Goal: Task Accomplishment & Management: Use online tool/utility

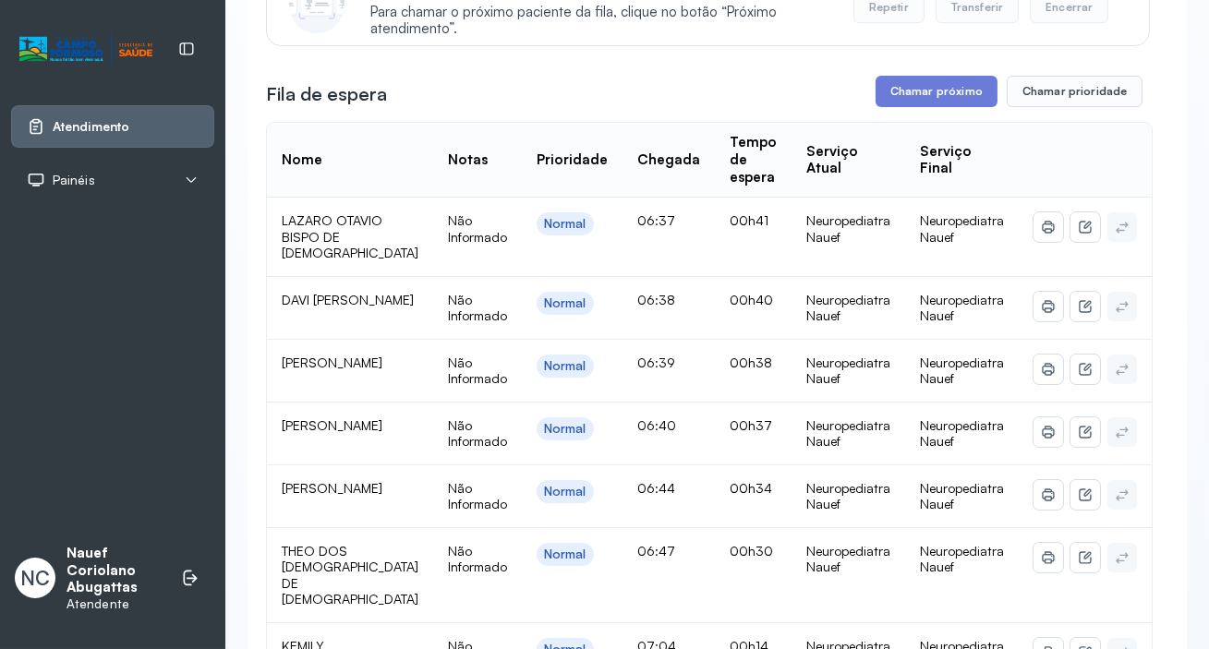
scroll to position [167, 0]
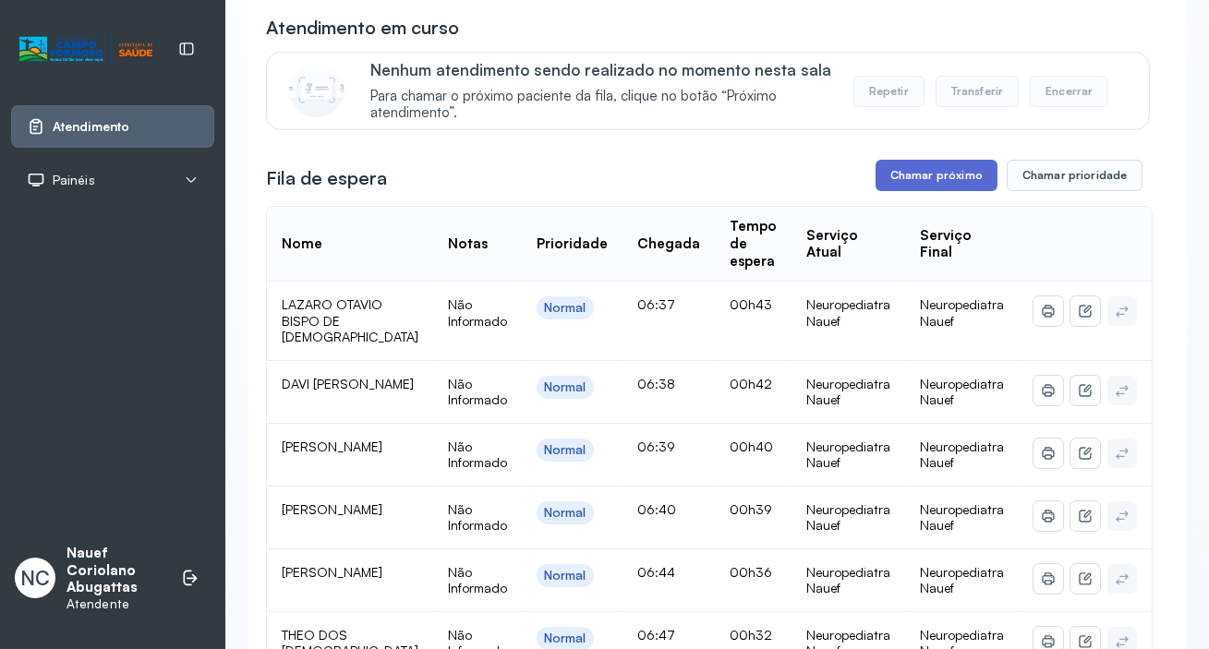
click at [916, 173] on button "Chamar próximo" at bounding box center [937, 175] width 122 height 31
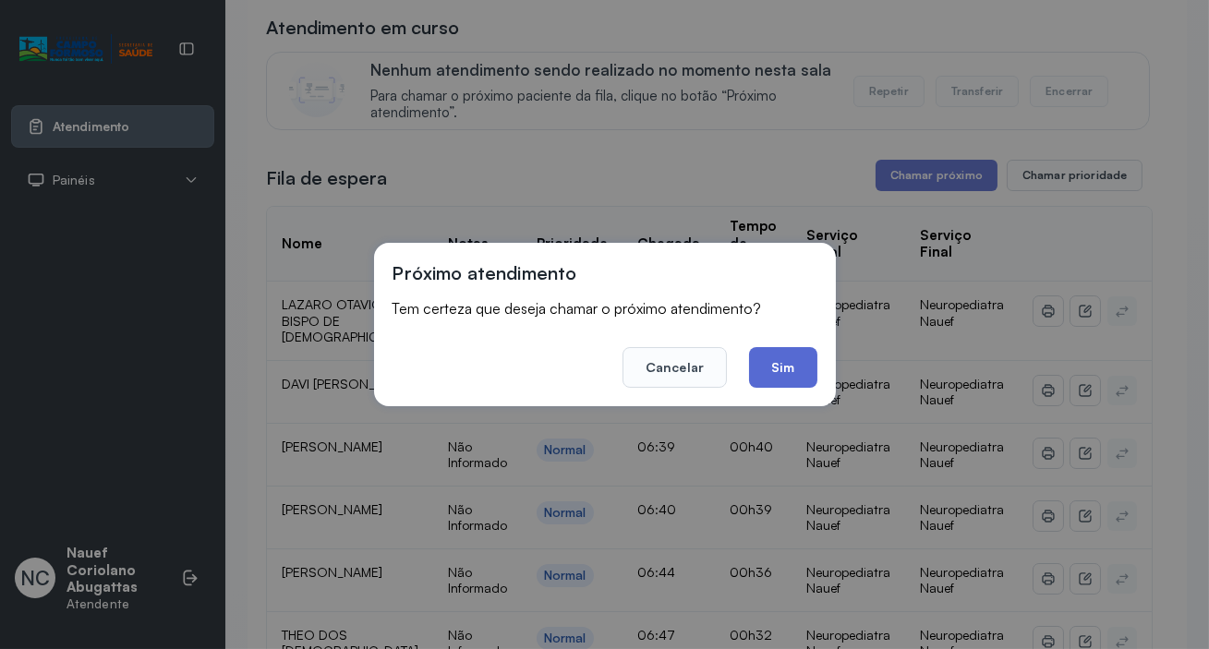
click at [798, 378] on button "Sim" at bounding box center [782, 367] width 67 height 41
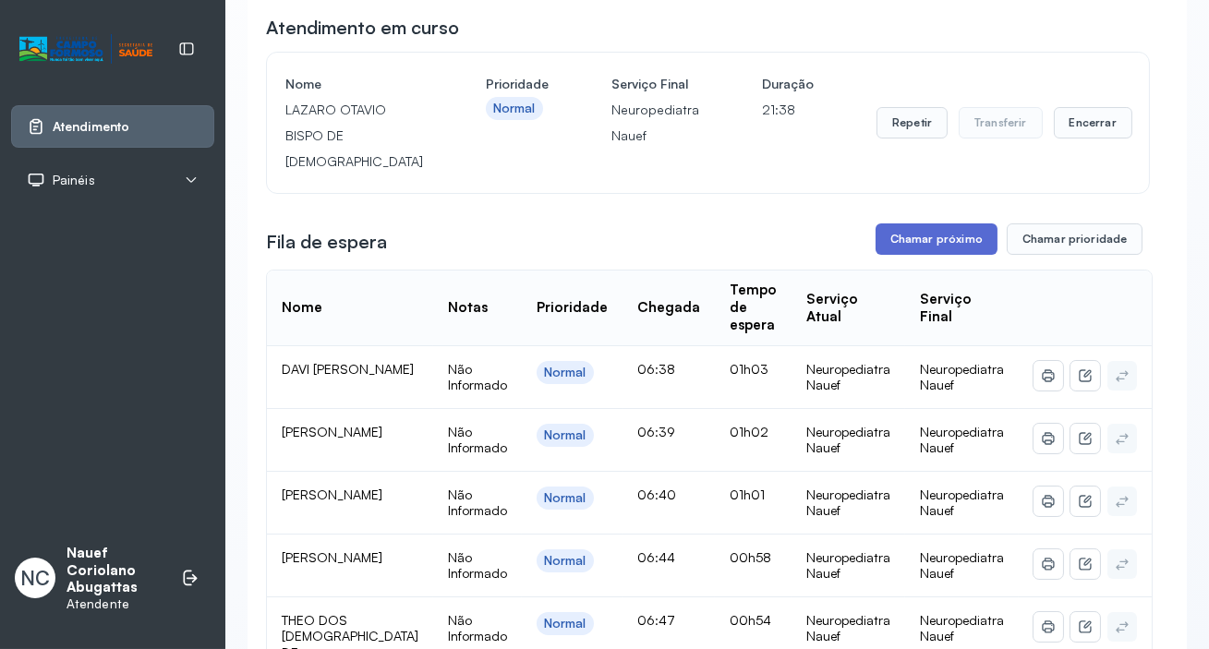
drag, startPoint x: 921, startPoint y: 210, endPoint x: 915, endPoint y: 220, distance: 11.6
click at [915, 224] on button "Chamar próximo" at bounding box center [937, 239] width 122 height 31
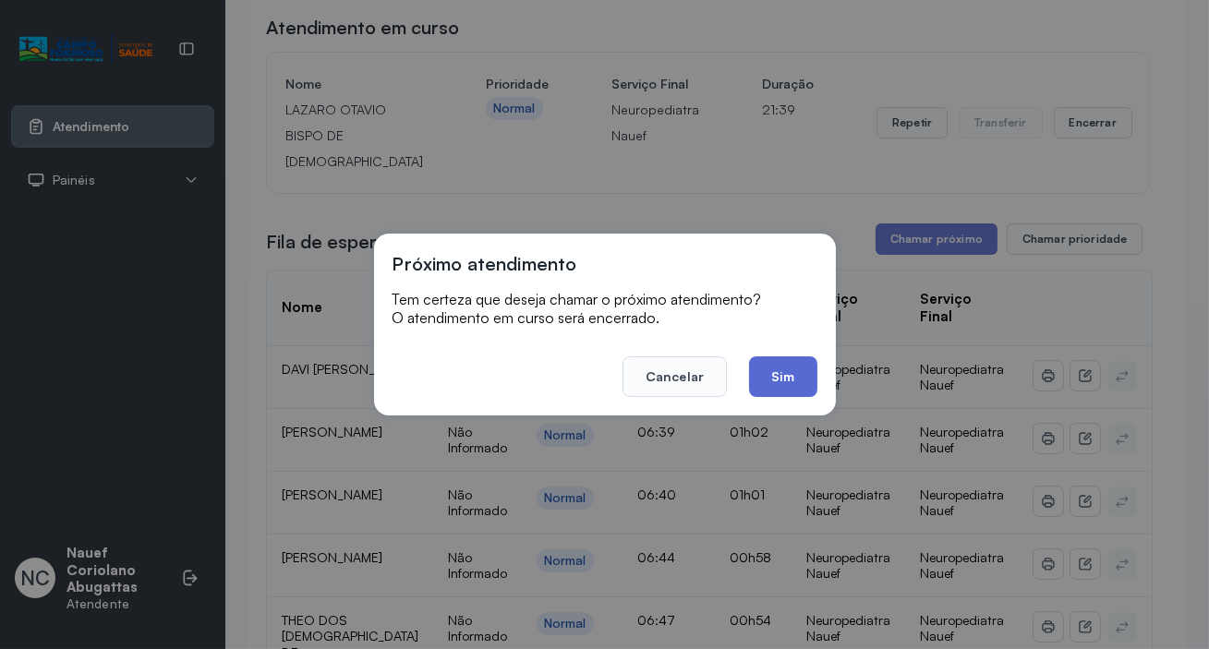
click at [782, 376] on button "Sim" at bounding box center [782, 377] width 67 height 41
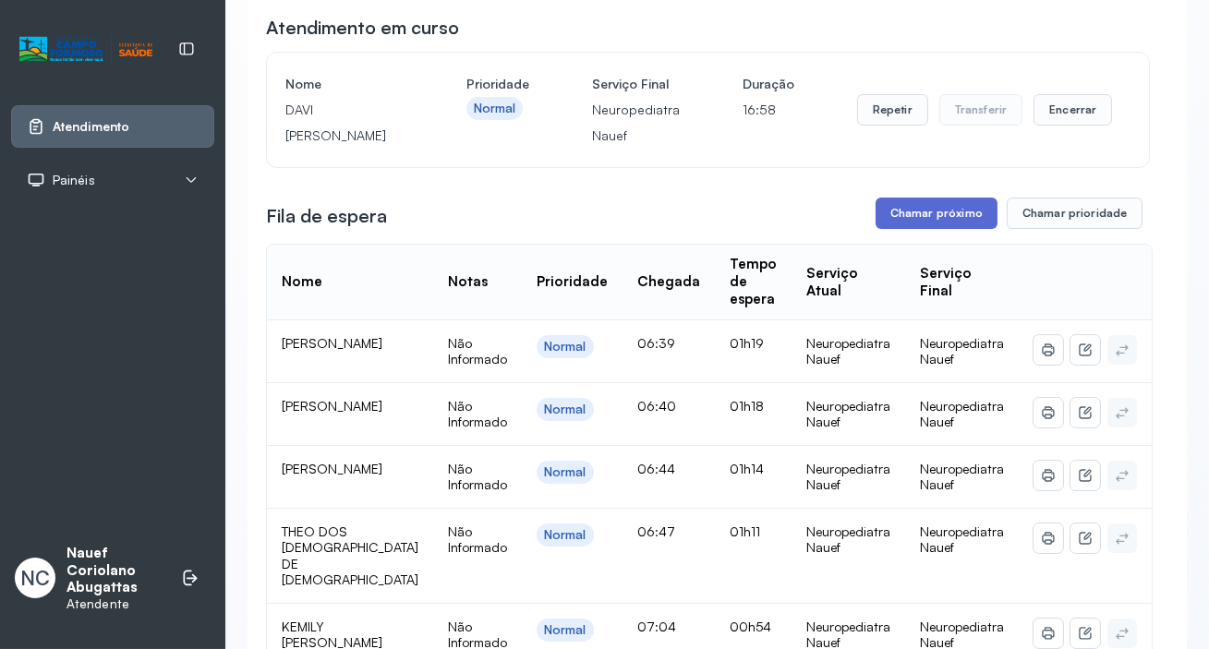
click at [898, 213] on button "Chamar próximo" at bounding box center [937, 213] width 122 height 31
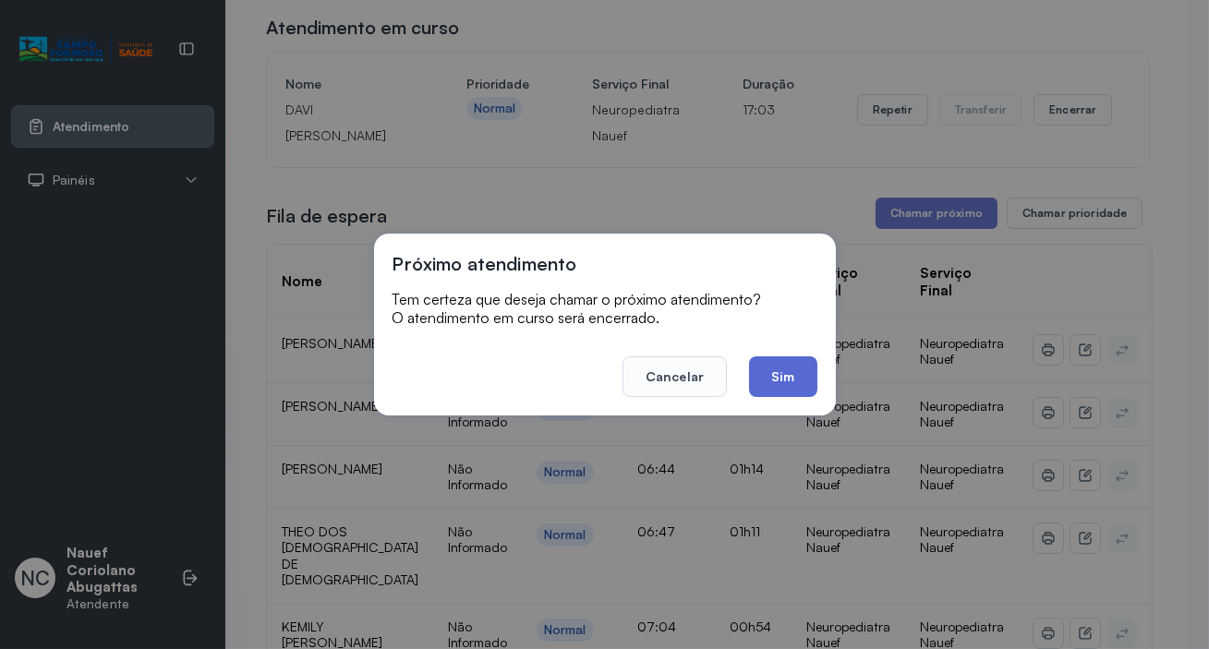
click at [773, 379] on button "Sim" at bounding box center [782, 377] width 67 height 41
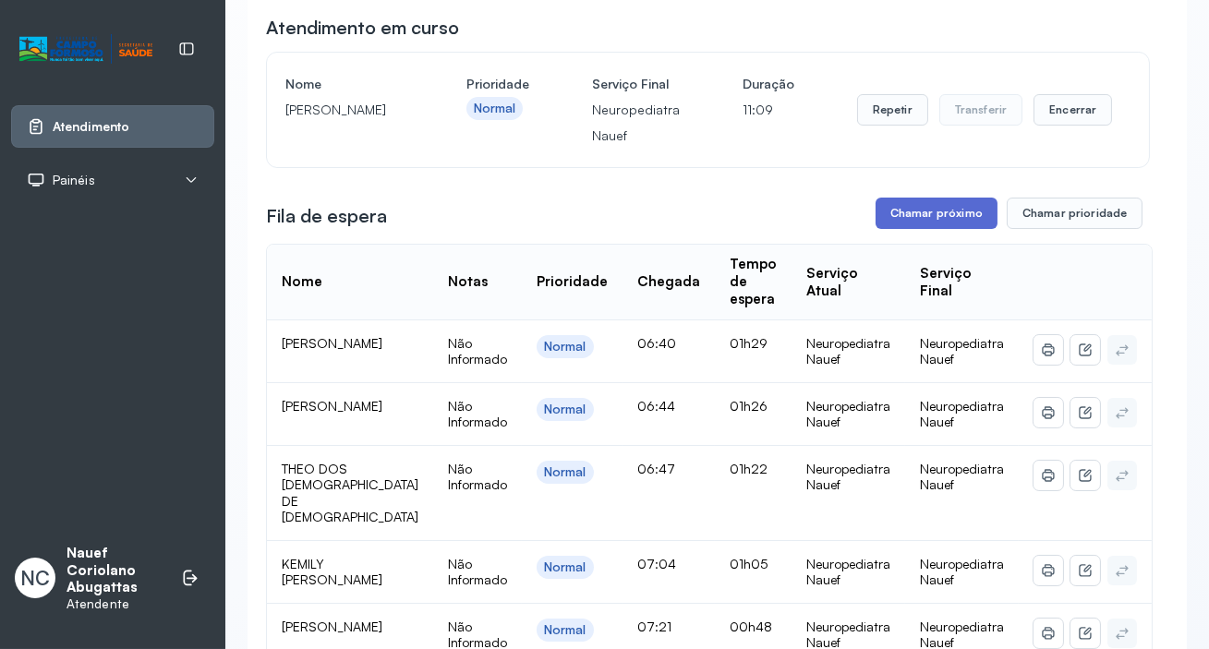
click at [909, 224] on button "Chamar próximo" at bounding box center [937, 213] width 122 height 31
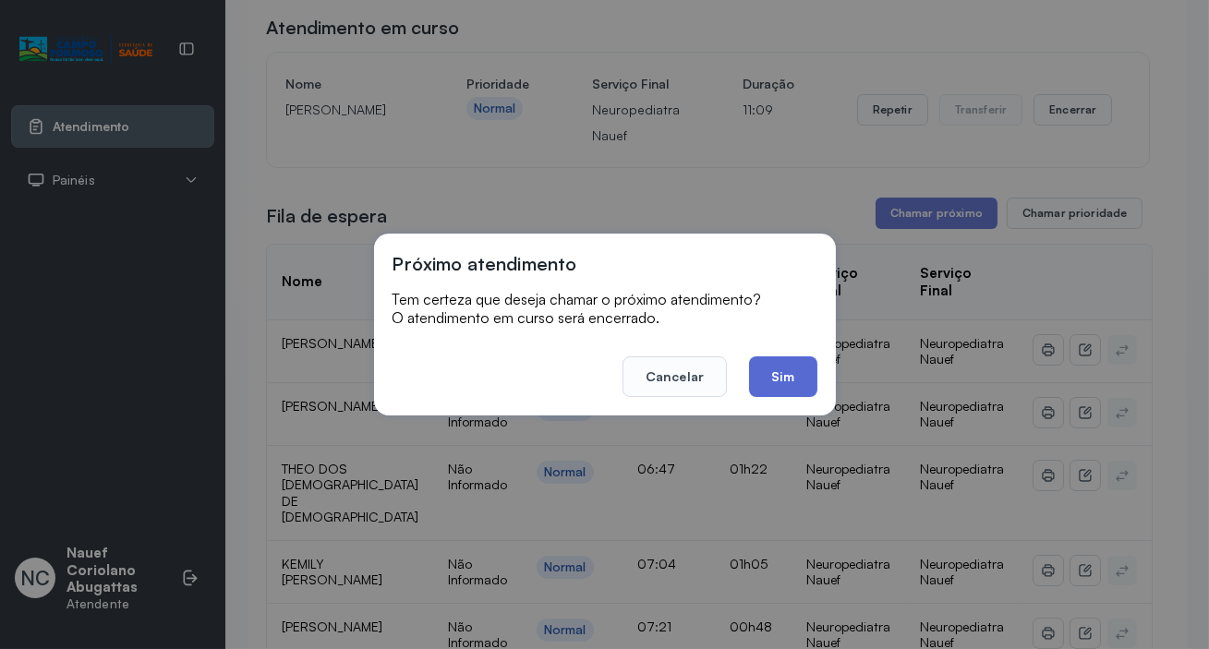
click at [784, 360] on button "Sim" at bounding box center [782, 377] width 67 height 41
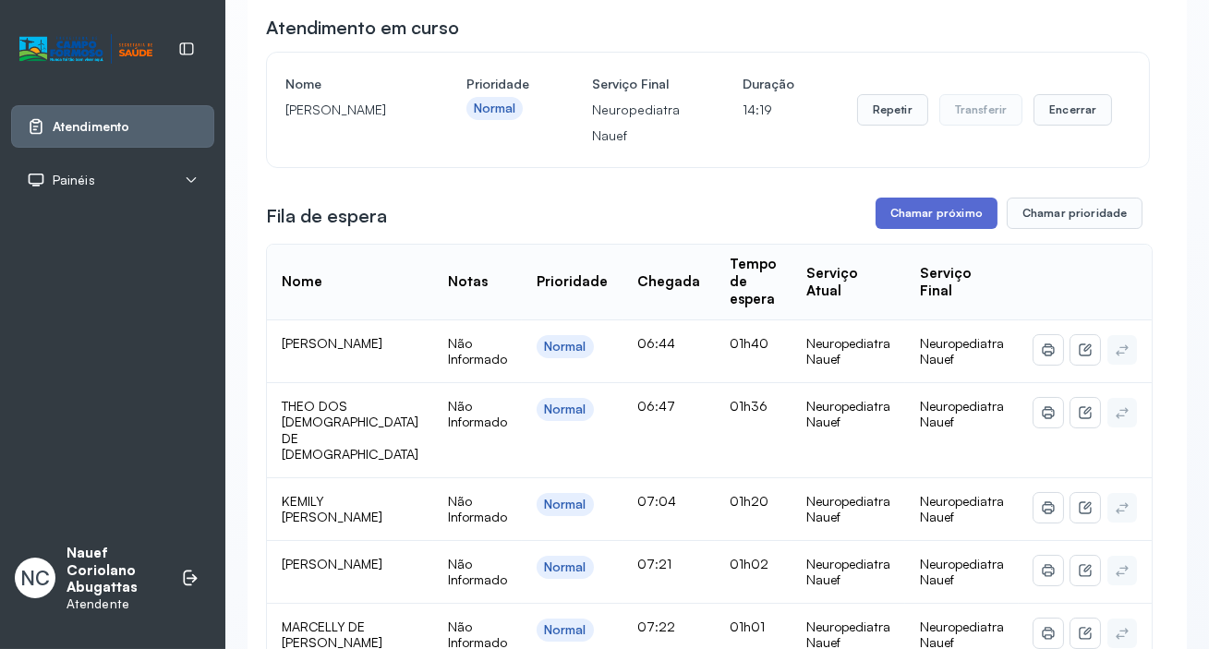
click at [928, 229] on button "Chamar próximo" at bounding box center [937, 213] width 122 height 31
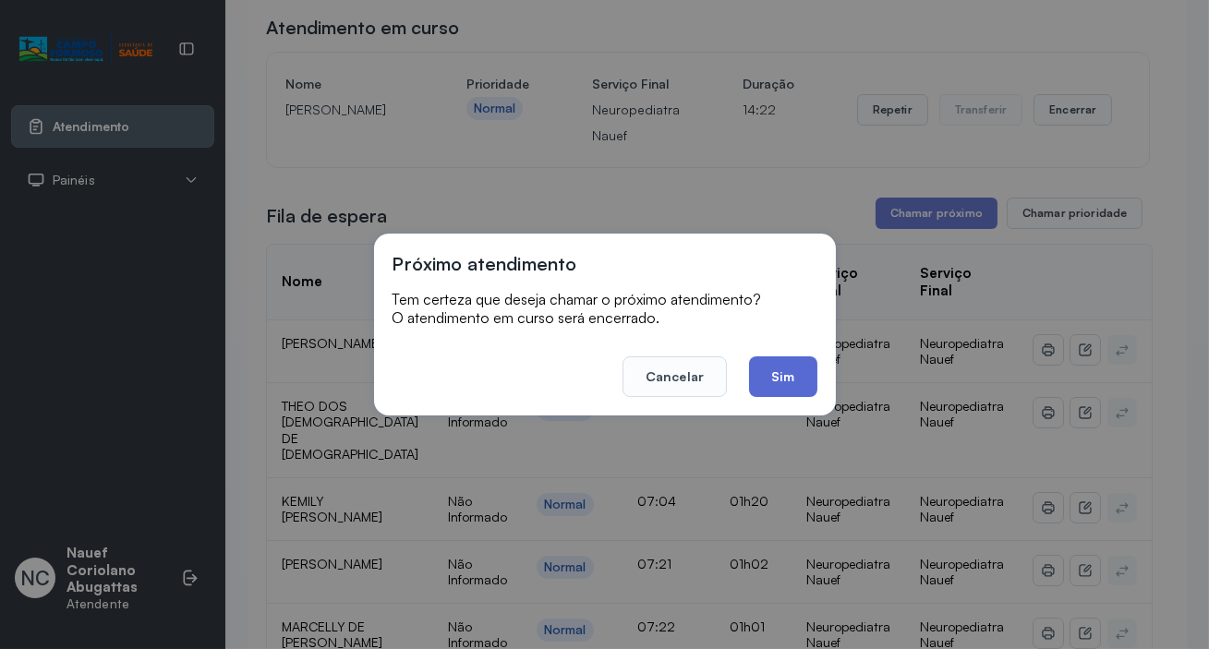
click at [812, 379] on button "Sim" at bounding box center [782, 377] width 67 height 41
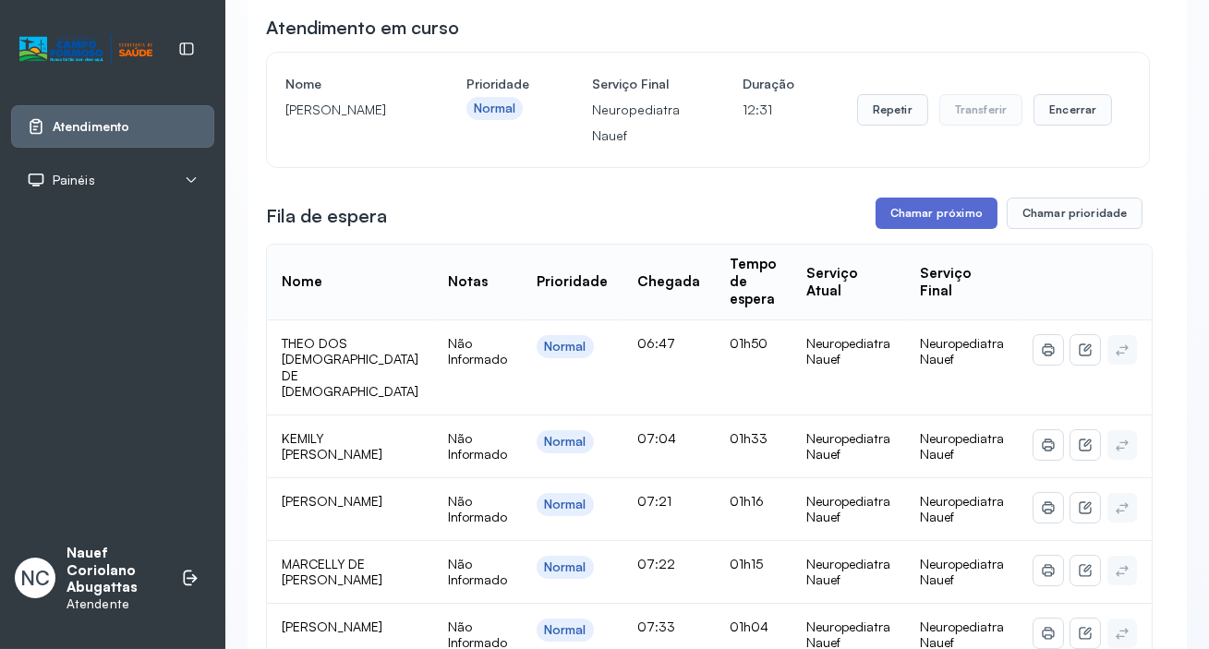
click at [941, 218] on button "Chamar próximo" at bounding box center [937, 213] width 122 height 31
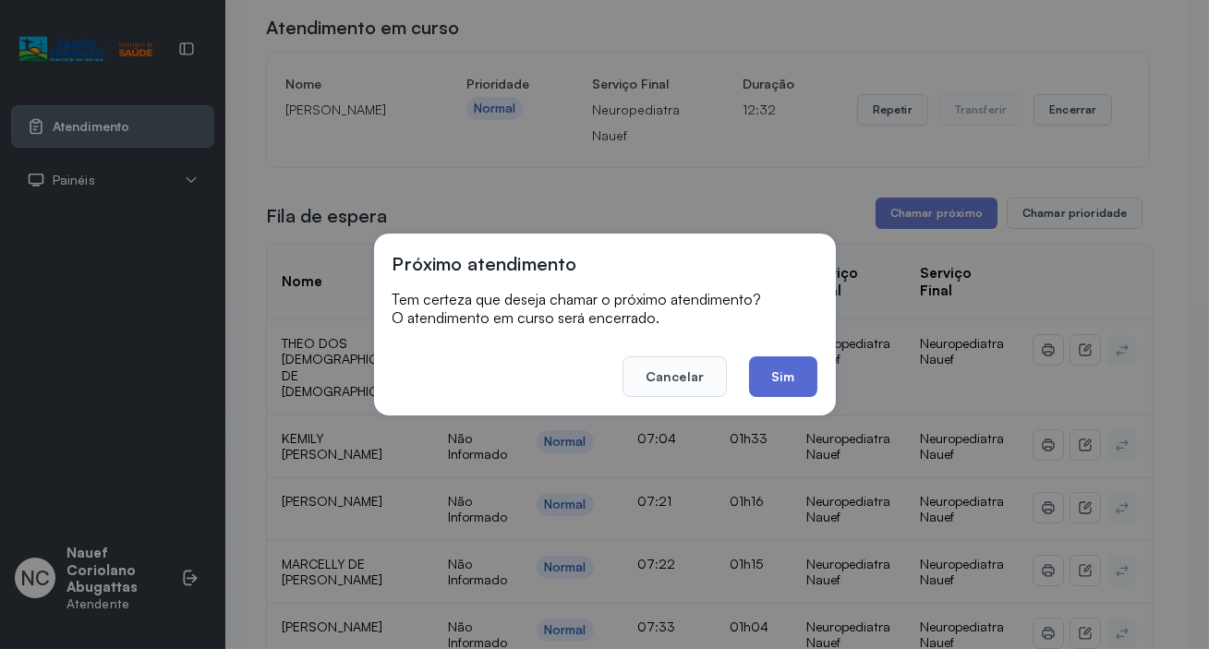
click at [795, 390] on button "Sim" at bounding box center [782, 377] width 67 height 41
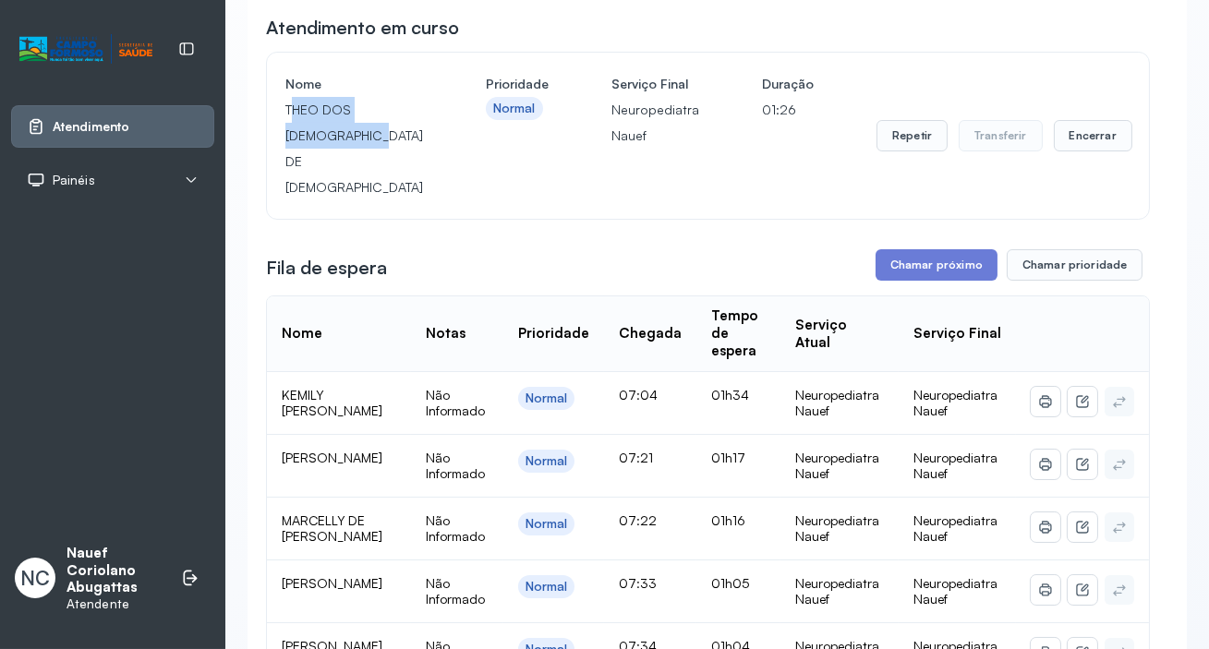
drag, startPoint x: 288, startPoint y: 113, endPoint x: 329, endPoint y: 134, distance: 45.9
click at [329, 134] on p "THEO DOS [DEMOGRAPHIC_DATA] DE [DEMOGRAPHIC_DATA]" at bounding box center [354, 148] width 138 height 103
click at [285, 115] on p "THEO DOS [DEMOGRAPHIC_DATA] DE [DEMOGRAPHIC_DATA]" at bounding box center [354, 148] width 138 height 103
drag, startPoint x: 285, startPoint y: 115, endPoint x: 344, endPoint y: 141, distance: 63.7
click at [344, 141] on p "THEO DOS [DEMOGRAPHIC_DATA] DE [DEMOGRAPHIC_DATA]" at bounding box center [354, 148] width 138 height 103
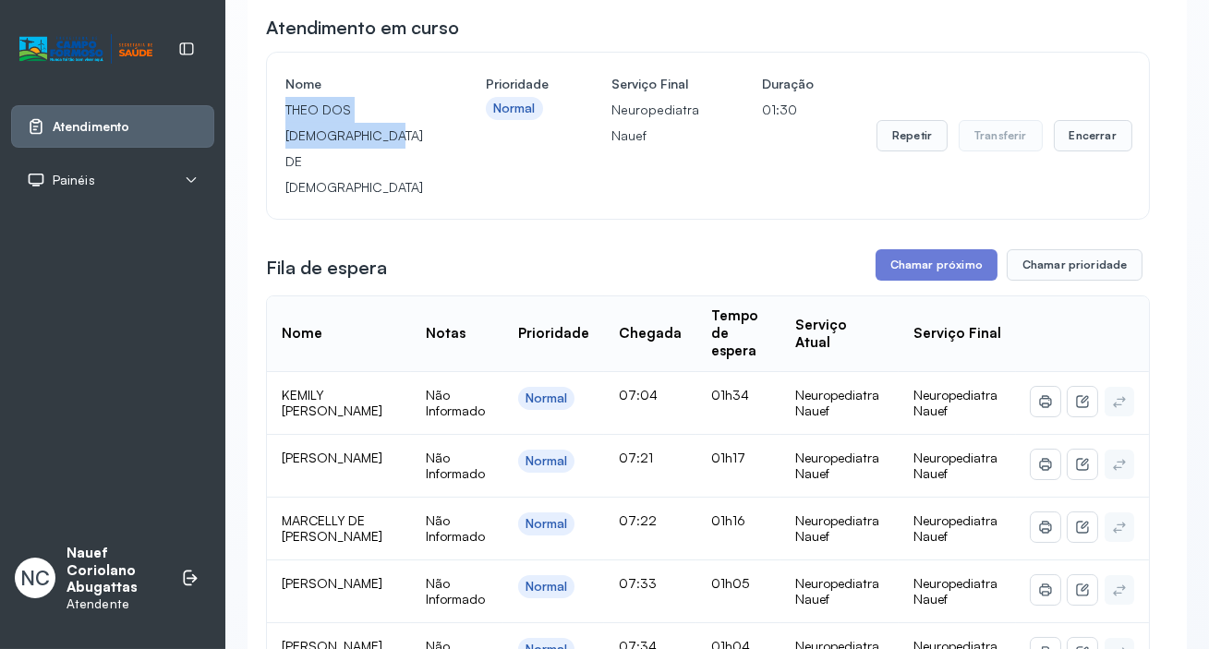
copy p "THEO DOS [DEMOGRAPHIC_DATA] DE [DEMOGRAPHIC_DATA]"
